Goal: Navigation & Orientation: Find specific page/section

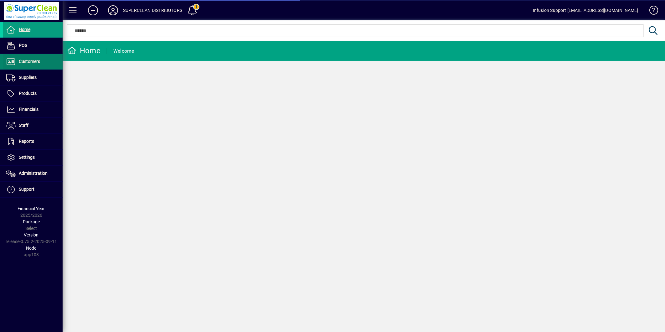
click at [42, 56] on span at bounding box center [32, 61] width 59 height 15
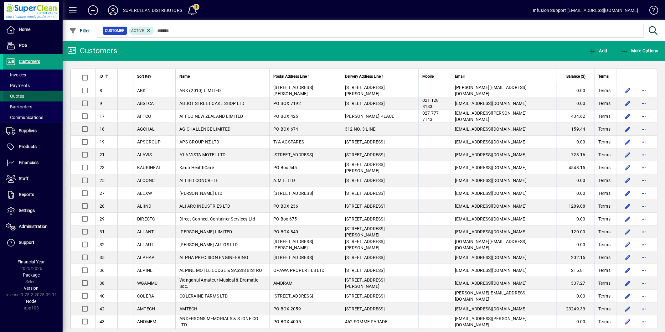
click at [25, 95] on span at bounding box center [32, 96] width 59 height 15
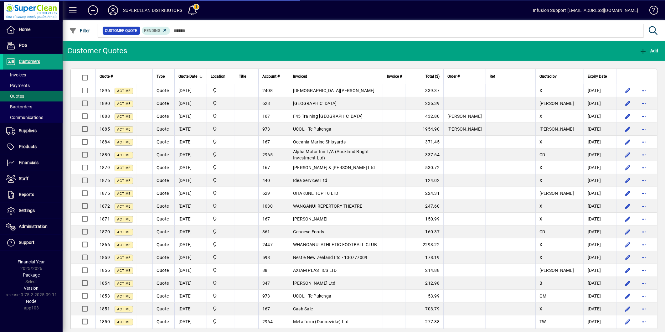
click at [113, 9] on icon at bounding box center [113, 10] width 13 height 10
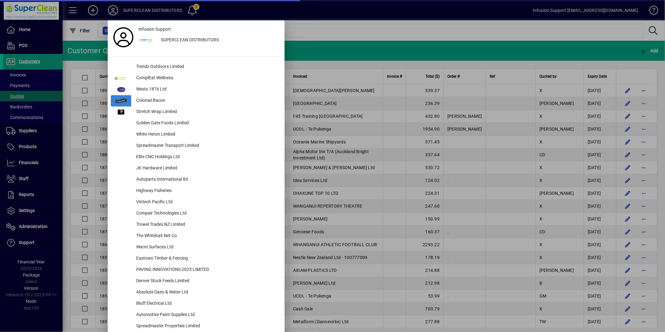
scroll to position [2017, 0]
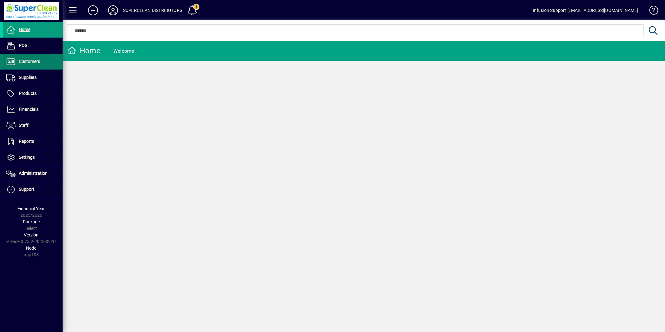
click at [35, 61] on span "Customers" at bounding box center [29, 61] width 21 height 5
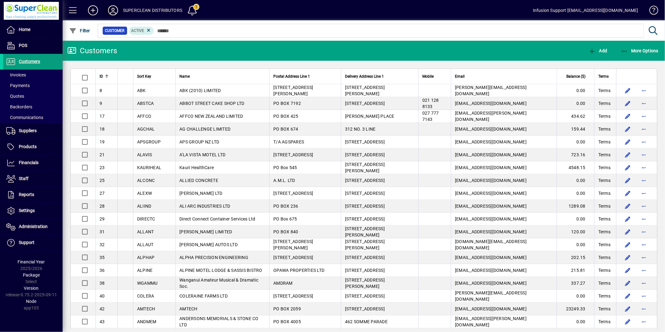
click at [114, 9] on icon at bounding box center [113, 10] width 13 height 10
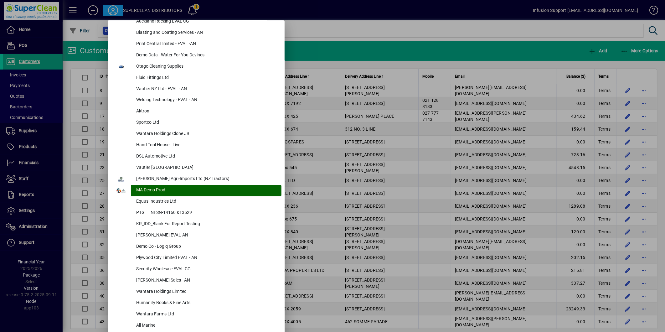
scroll to position [936, 0]
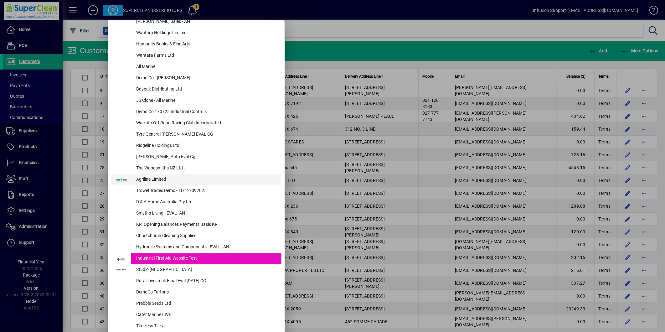
click at [165, 180] on div "Agriline Limited" at bounding box center [206, 179] width 150 height 11
